Goal: Information Seeking & Learning: Learn about a topic

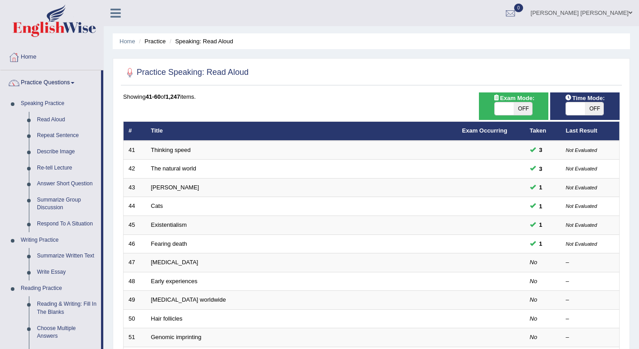
click at [58, 151] on link "Describe Image" at bounding box center [67, 152] width 68 height 16
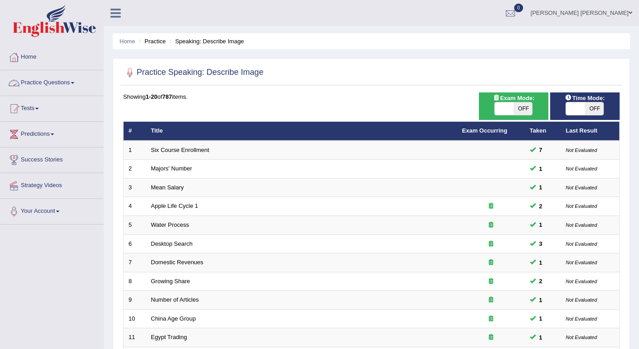
click at [69, 86] on link "Practice Questions" at bounding box center [51, 81] width 103 height 23
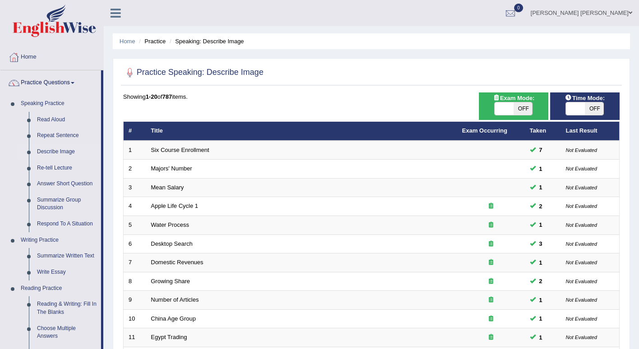
click at [59, 169] on link "Re-tell Lecture" at bounding box center [67, 168] width 68 height 16
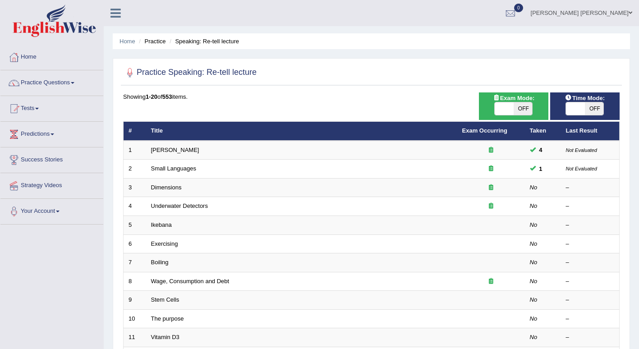
click at [165, 151] on link "[PERSON_NAME]" at bounding box center [175, 150] width 48 height 7
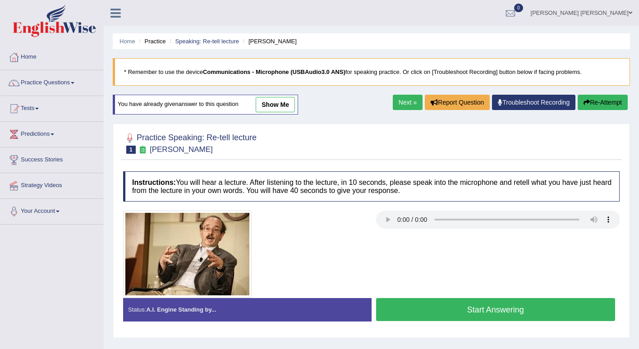
click at [437, 316] on button "Start Answering" at bounding box center [495, 309] width 239 height 23
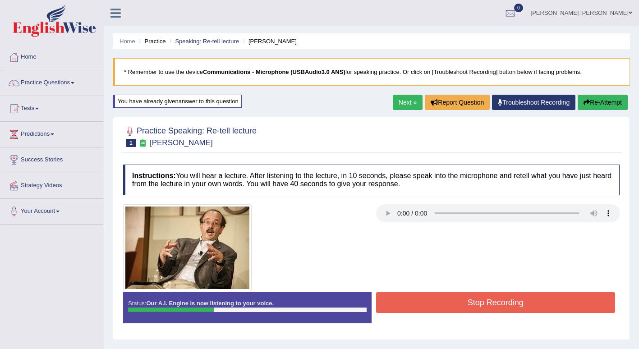
click at [446, 303] on button "Stop Recording" at bounding box center [495, 302] width 239 height 21
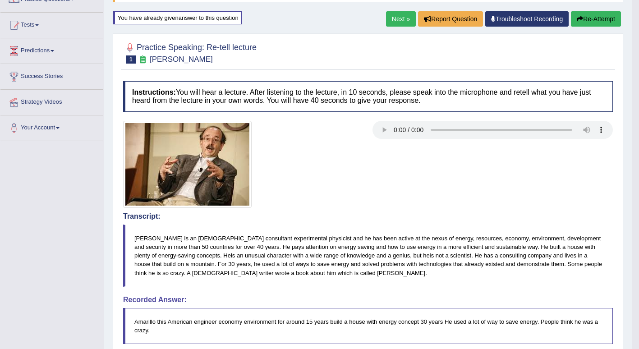
scroll to position [81, 0]
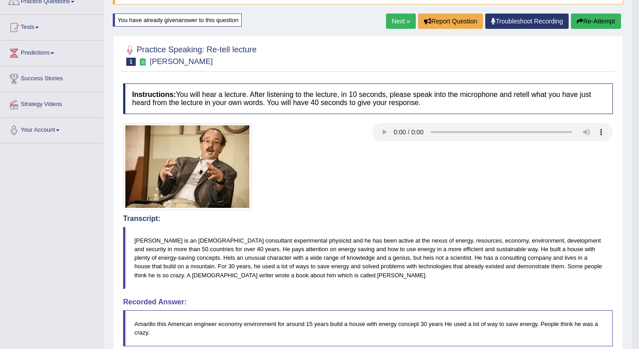
click at [600, 20] on button "Re-Attempt" at bounding box center [596, 21] width 50 height 15
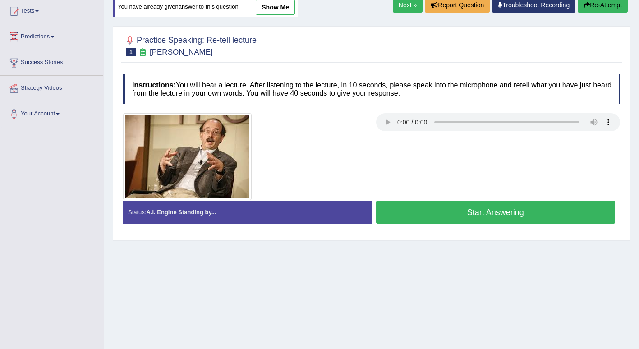
scroll to position [124, 0]
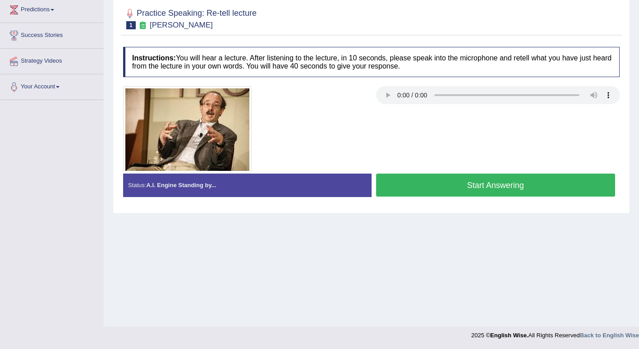
click at [471, 186] on button "Start Answering" at bounding box center [495, 185] width 239 height 23
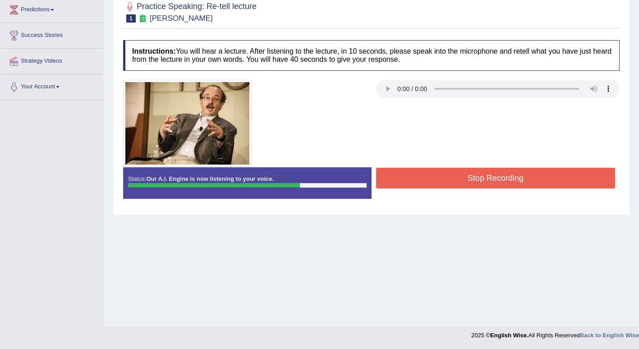
click at [447, 175] on button "Stop Recording" at bounding box center [495, 178] width 239 height 21
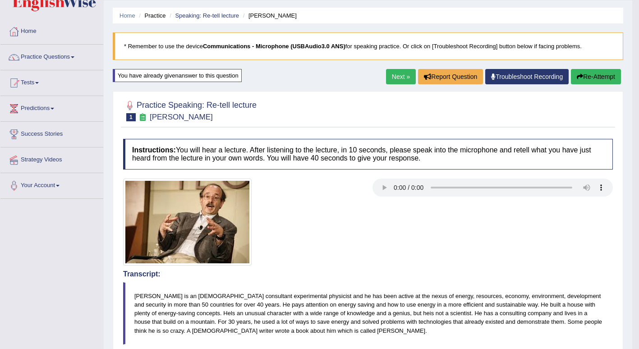
scroll to position [26, 0]
click at [602, 73] on button "Re-Attempt" at bounding box center [596, 76] width 50 height 15
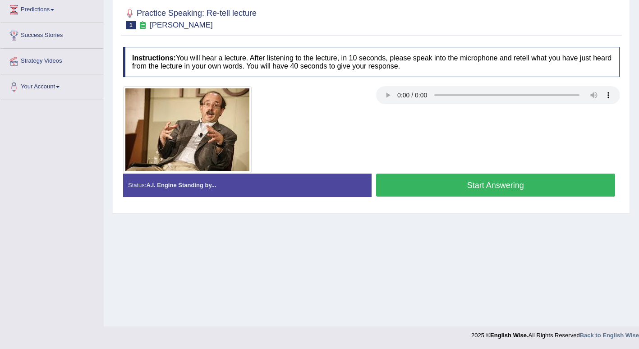
click at [475, 181] on button "Start Answering" at bounding box center [495, 185] width 239 height 23
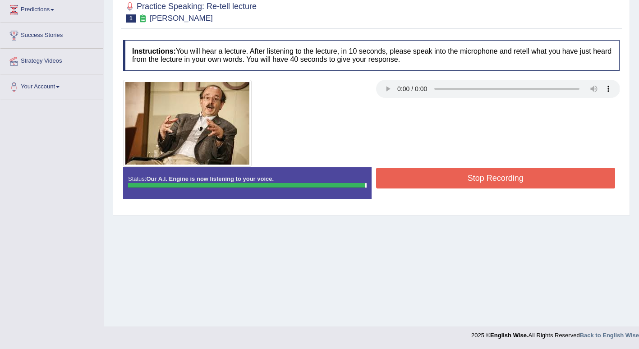
click at [477, 176] on button "Stop Recording" at bounding box center [495, 178] width 239 height 21
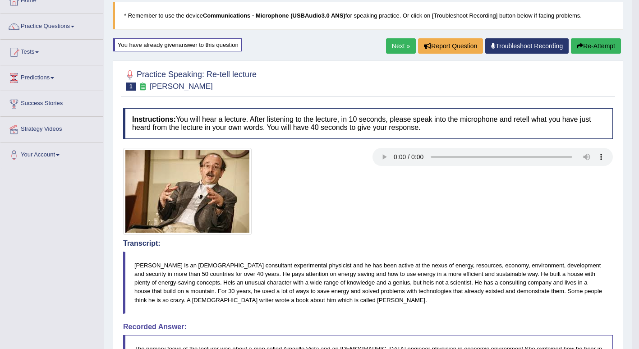
scroll to position [44, 0]
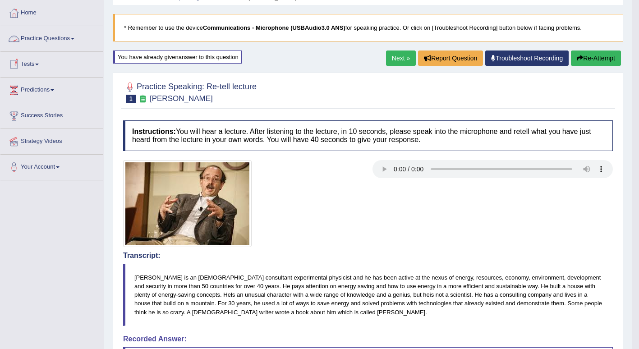
click at [75, 40] on link "Practice Questions" at bounding box center [51, 37] width 103 height 23
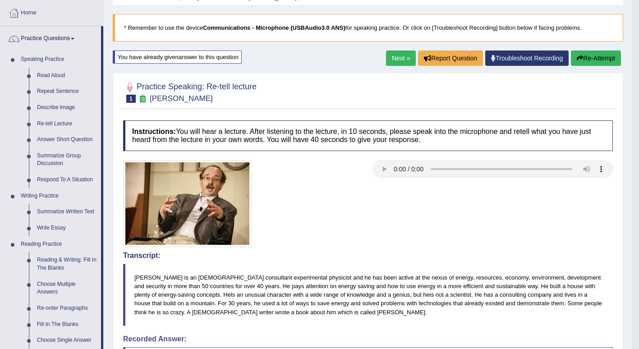
click at [55, 158] on link "Summarize Group Discussion" at bounding box center [67, 160] width 68 height 24
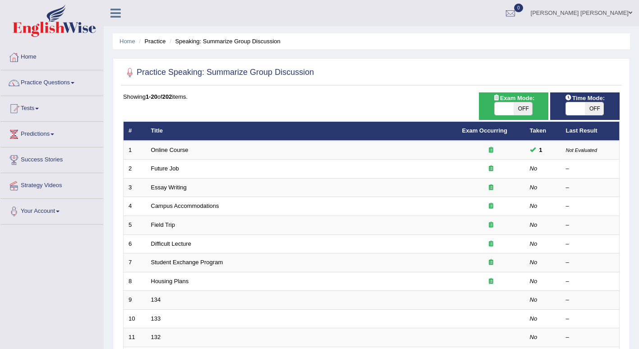
click at [162, 147] on link "Online Course" at bounding box center [169, 150] width 37 height 7
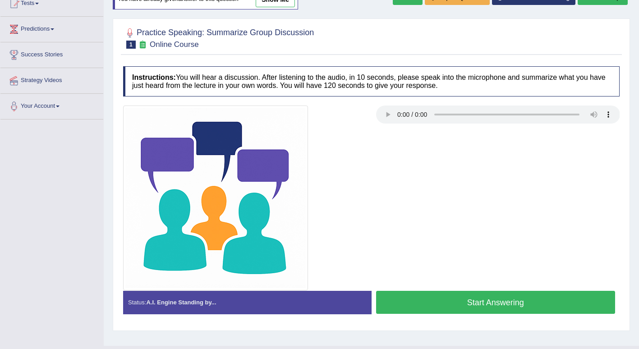
scroll to position [124, 0]
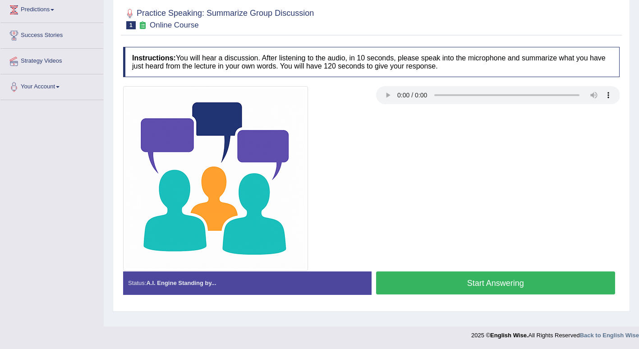
click at [444, 284] on button "Start Answering" at bounding box center [495, 282] width 239 height 23
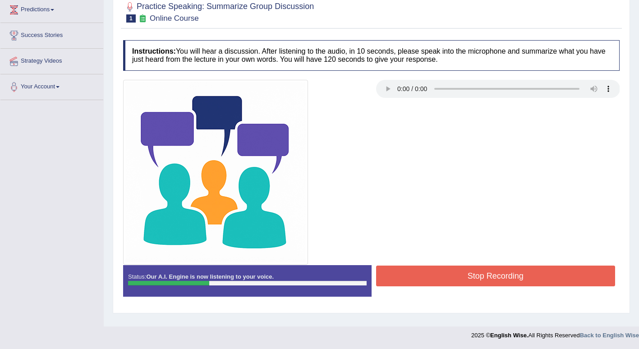
click at [473, 269] on button "Stop Recording" at bounding box center [495, 276] width 239 height 21
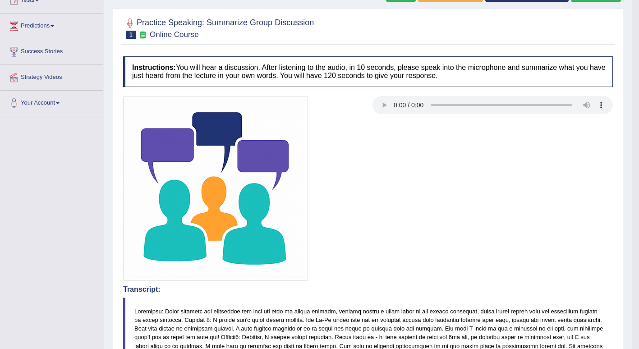
scroll to position [82, 0]
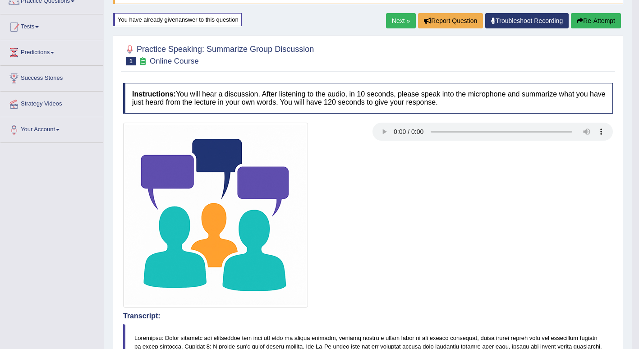
click at [594, 19] on button "Re-Attempt" at bounding box center [596, 20] width 50 height 15
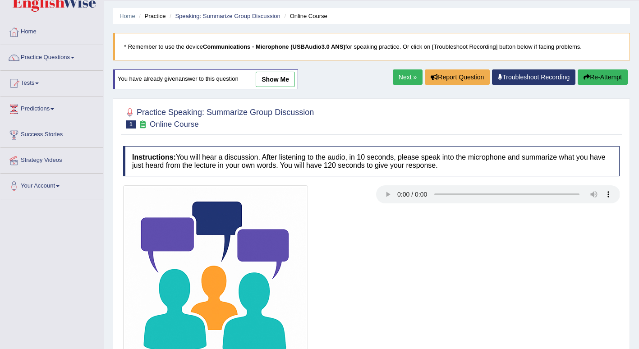
scroll to position [24, 0]
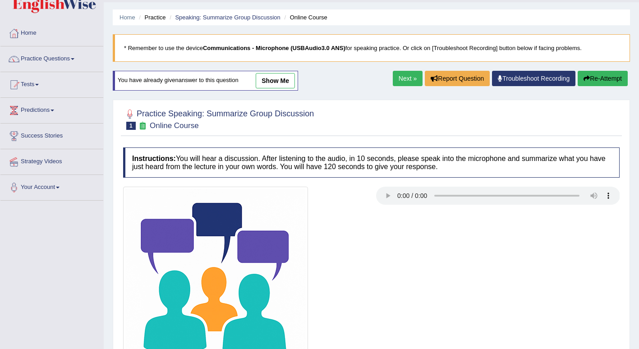
click at [413, 78] on link "Next »" at bounding box center [408, 78] width 30 height 15
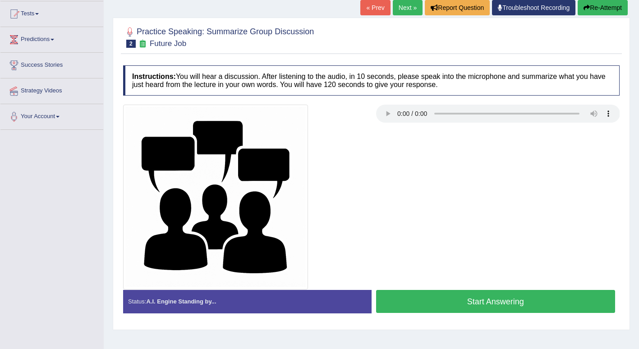
scroll to position [124, 0]
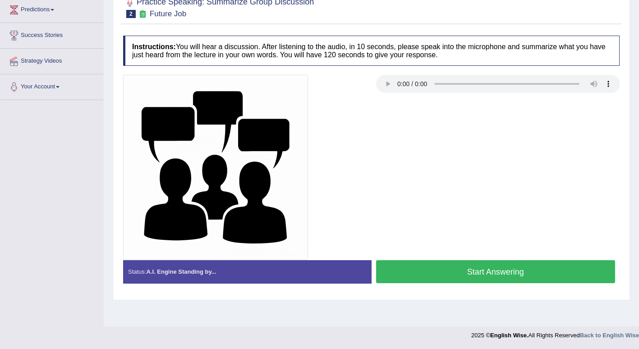
click at [450, 272] on button "Start Answering" at bounding box center [495, 271] width 239 height 23
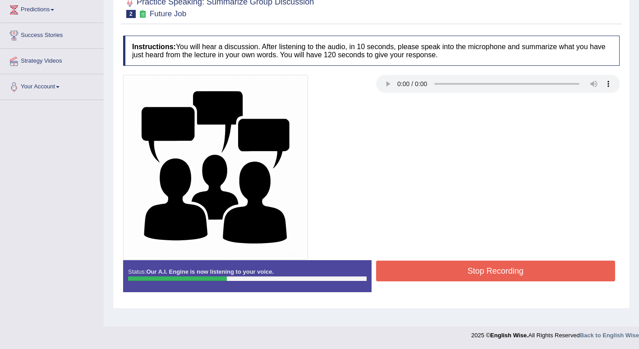
click at [502, 275] on button "Stop Recording" at bounding box center [495, 271] width 239 height 21
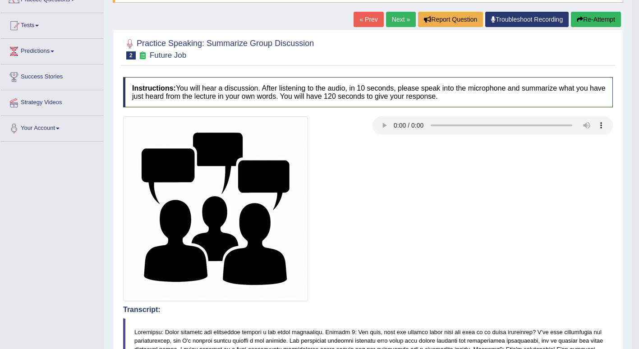
scroll to position [14, 0]
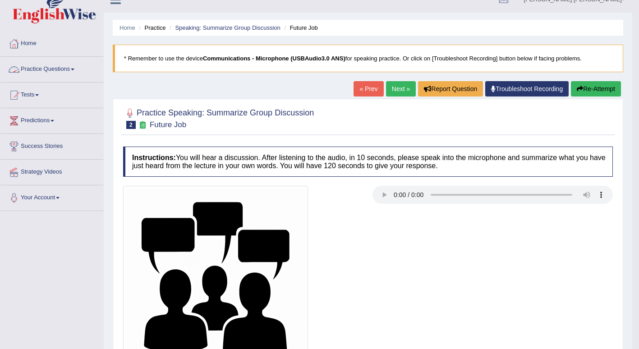
click at [75, 73] on link "Practice Questions" at bounding box center [51, 68] width 103 height 23
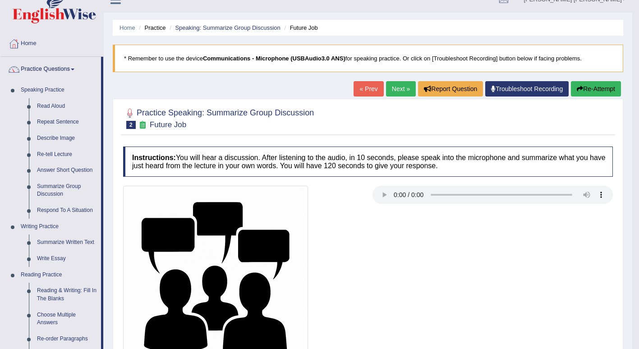
click at [60, 211] on link "Respond To A Situation" at bounding box center [67, 210] width 68 height 16
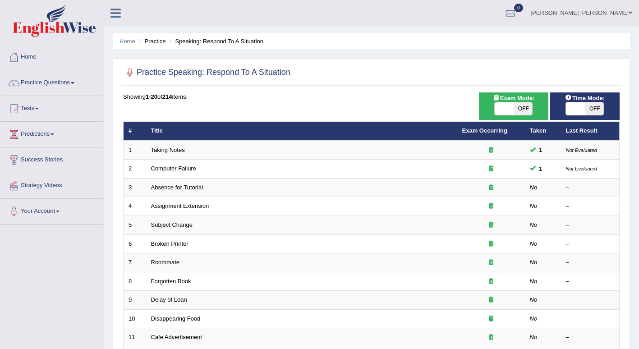
click at [173, 150] on link "Taking Notes" at bounding box center [168, 150] width 34 height 7
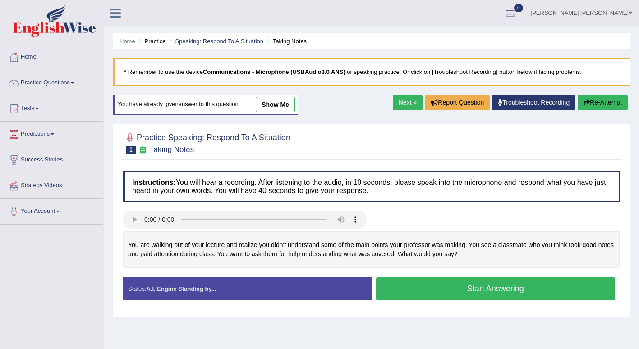
click at [554, 277] on div "Created with Highcharts 7.1.2 Great Too slow Too fast Time Speech pace meter: 0…" at bounding box center [498, 277] width 253 height 0
click at [483, 285] on button "Start Answering" at bounding box center [495, 288] width 239 height 23
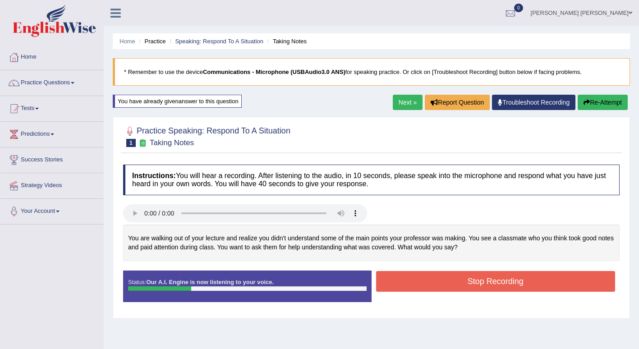
click at [417, 277] on button "Stop Recording" at bounding box center [495, 281] width 239 height 21
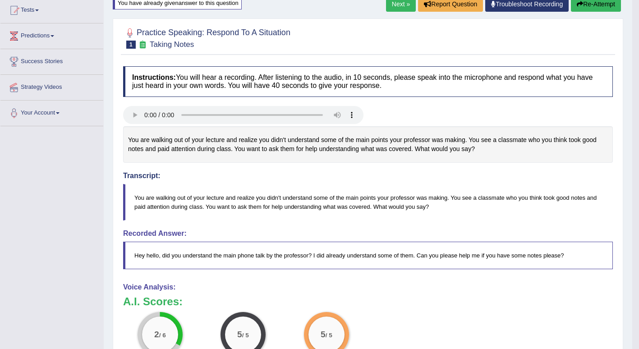
scroll to position [98, 0]
